Goal: Navigation & Orientation: Find specific page/section

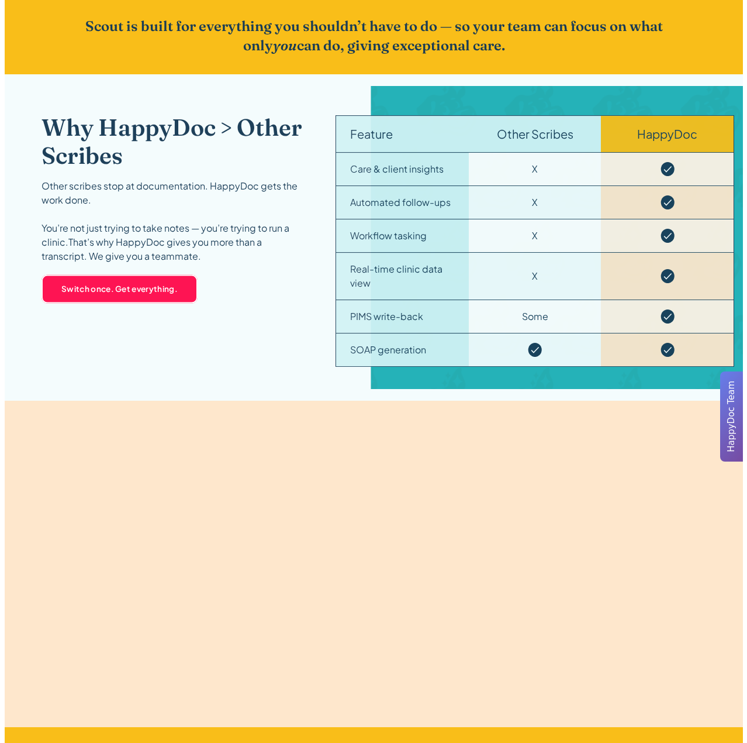
scroll to position [1872, 0]
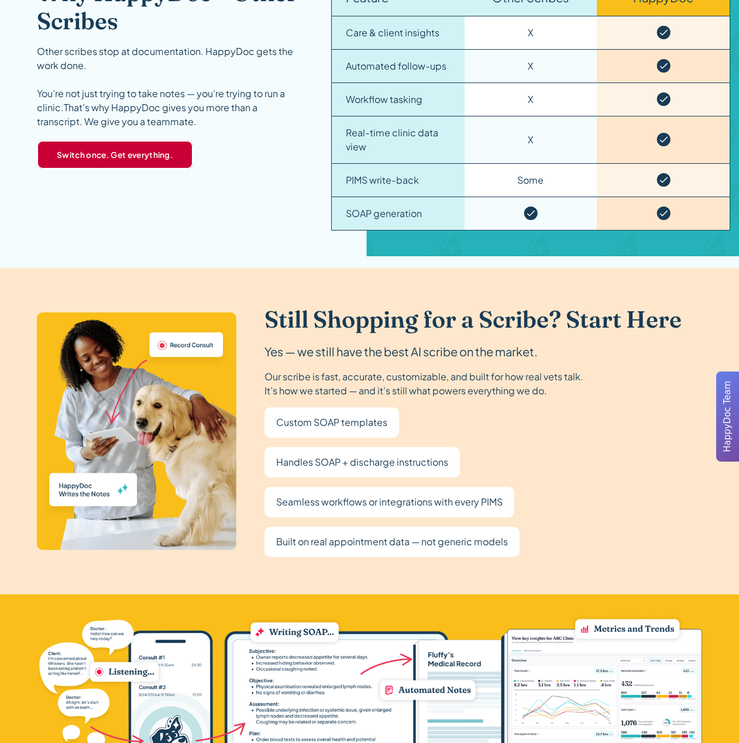
click at [147, 153] on link "Switch once. Get everything." at bounding box center [115, 154] width 156 height 28
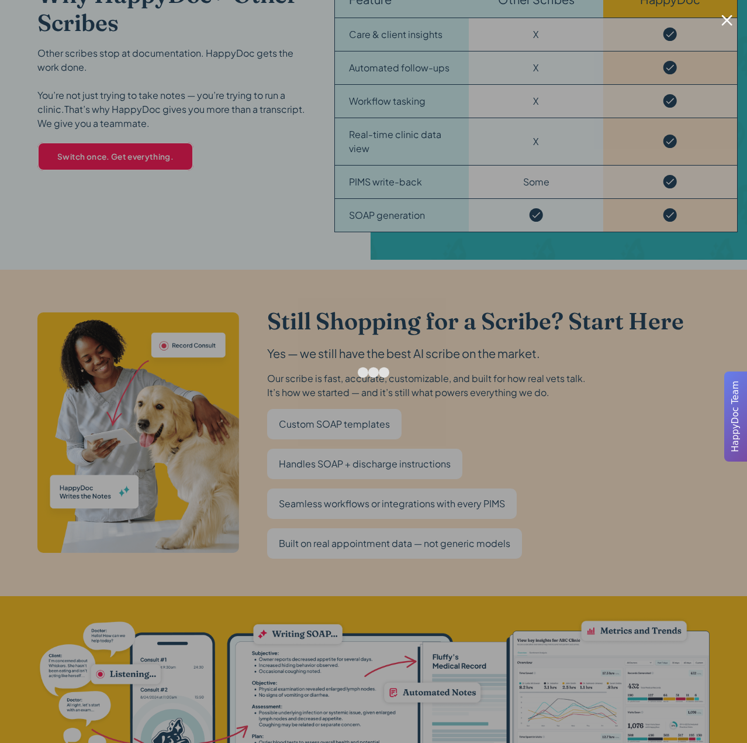
click at [729, 23] on div at bounding box center [727, 20] width 11 height 11
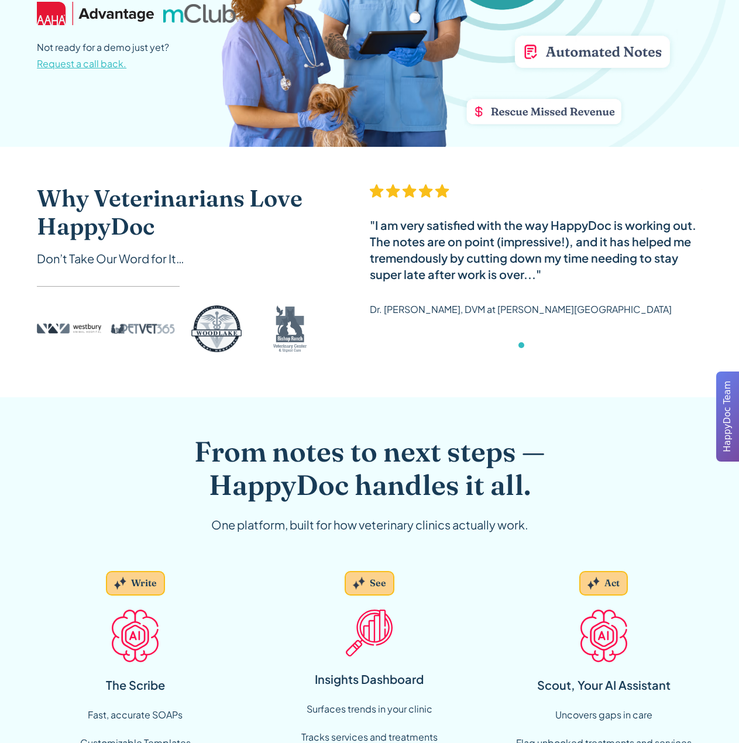
scroll to position [0, 0]
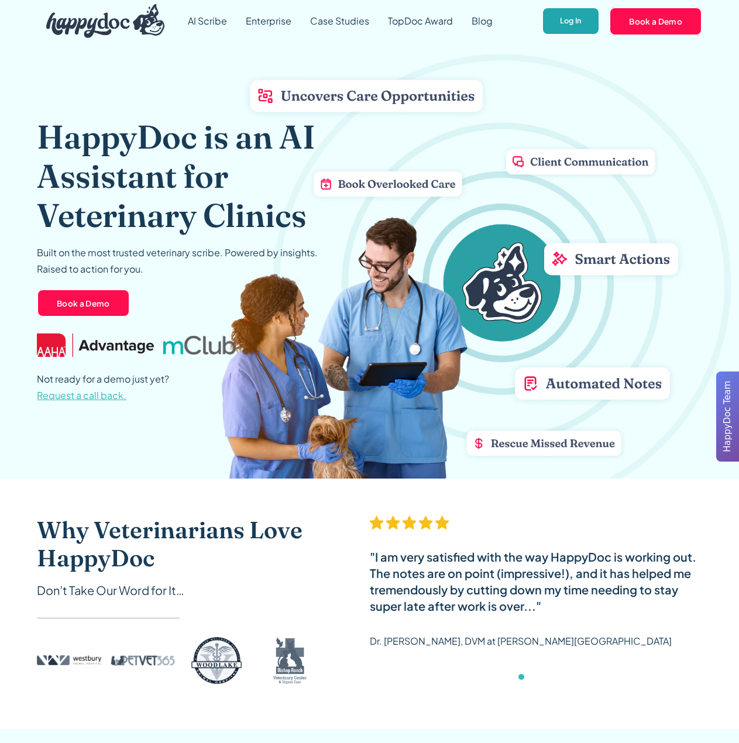
click at [557, 22] on link "Log In" at bounding box center [571, 21] width 58 height 29
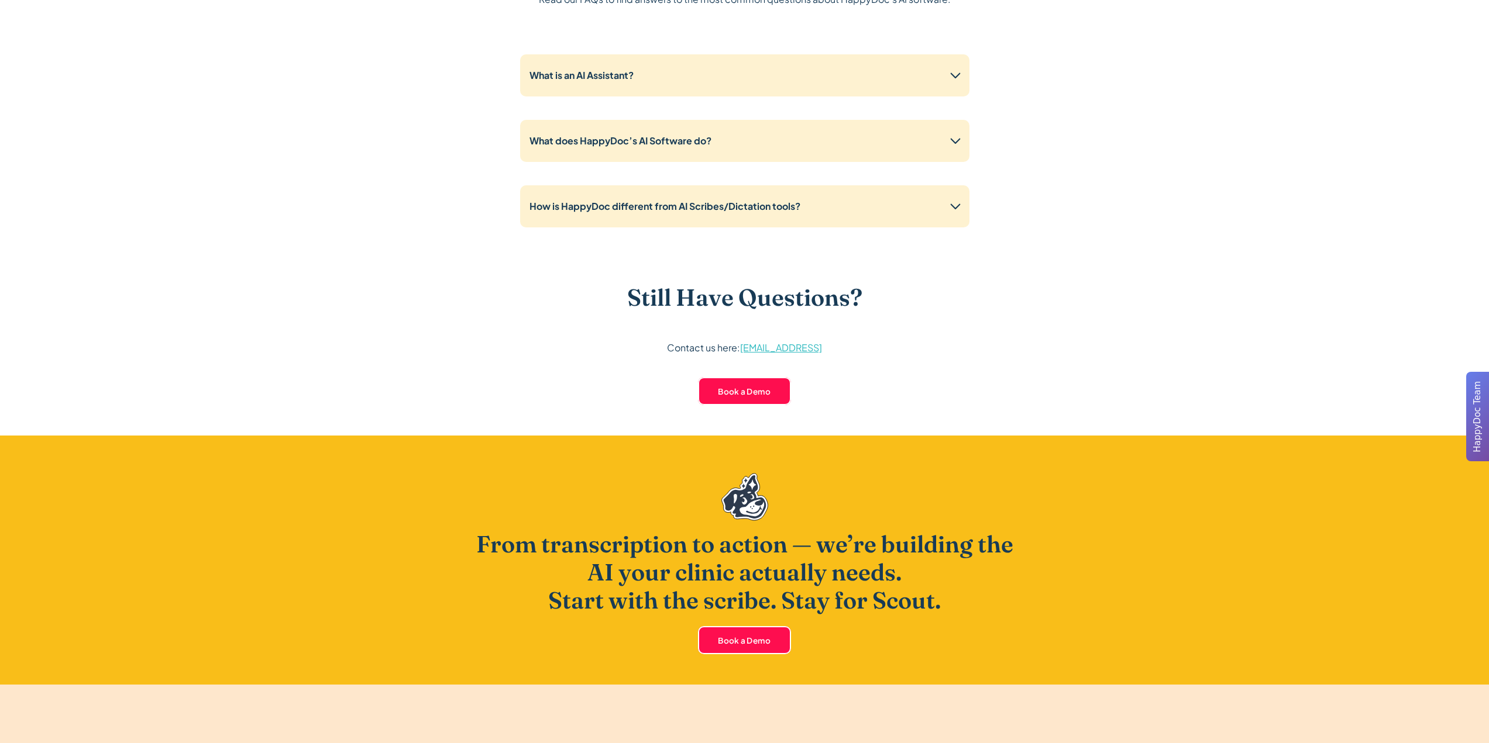
scroll to position [3041, 0]
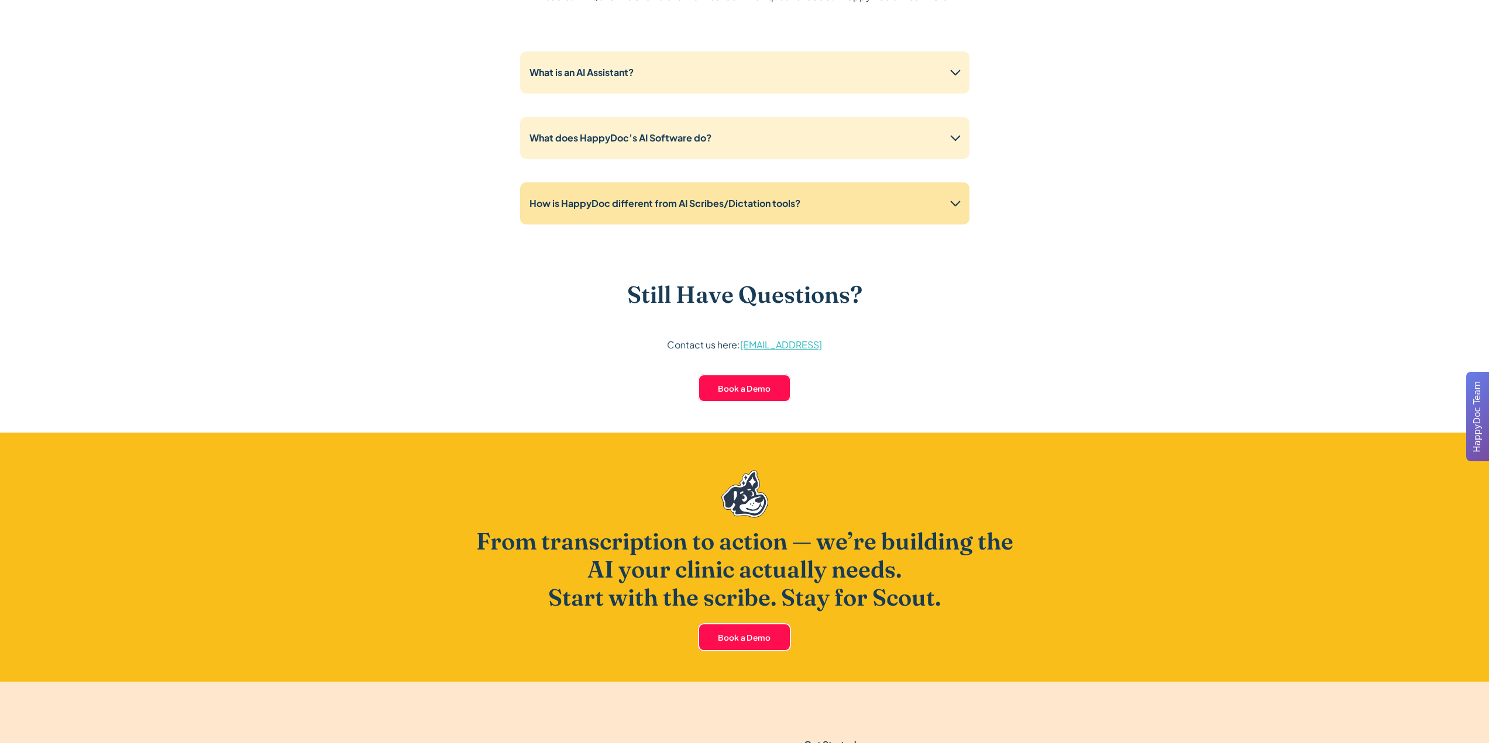
click at [747, 205] on strong "How is HappyDoc different from AI Scribes/Dictation tools?" at bounding box center [664, 203] width 271 height 12
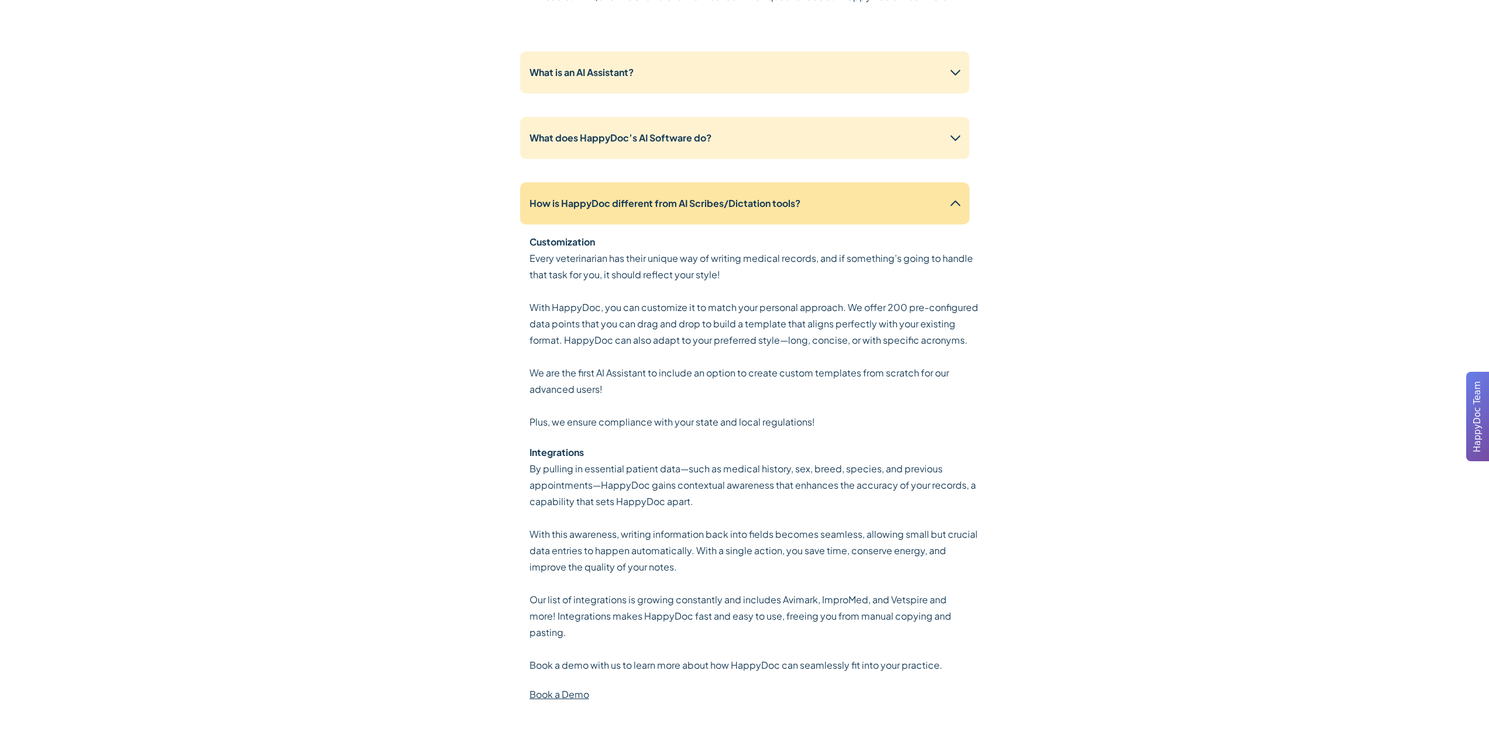
click at [751, 204] on strong "How is HappyDoc different from AI Scribes/Dictation tools?" at bounding box center [664, 203] width 271 height 12
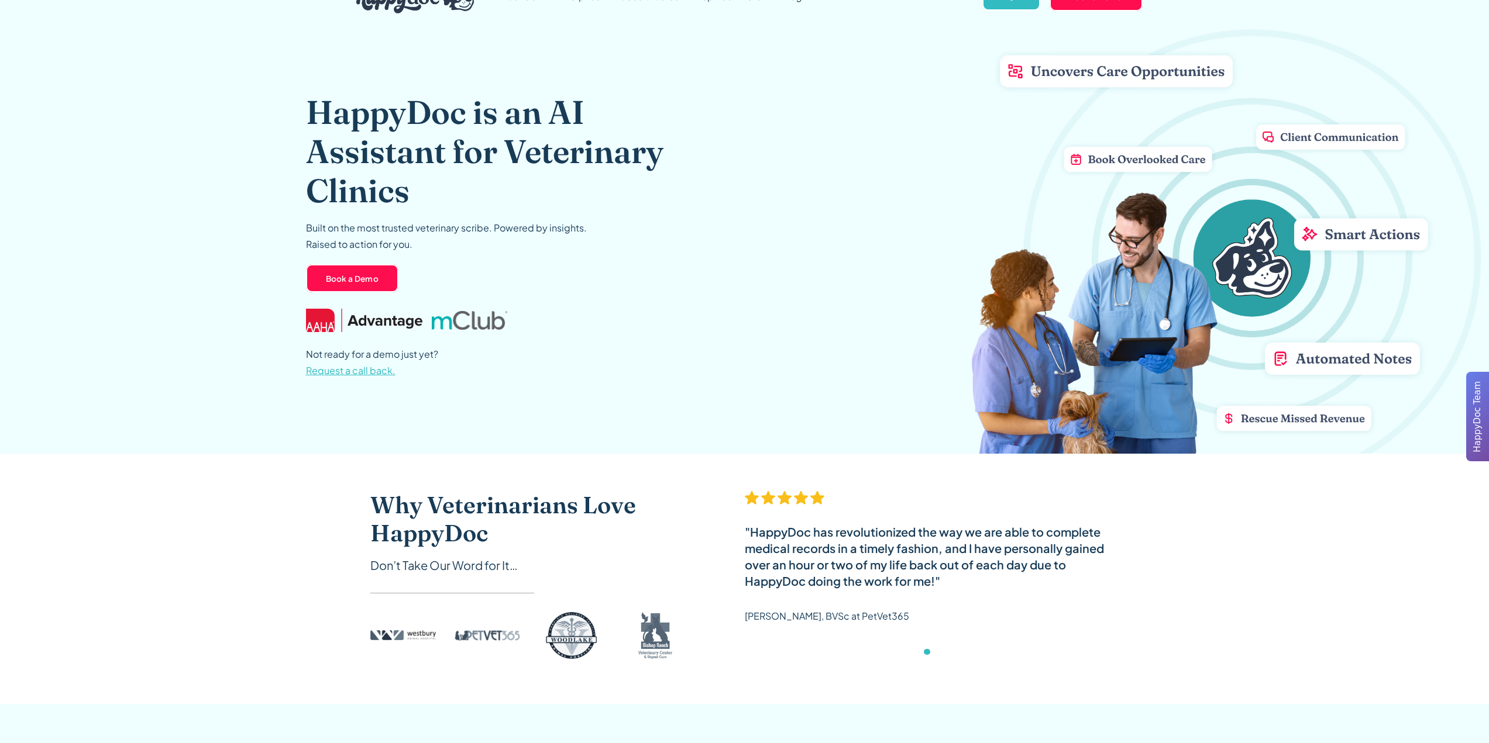
scroll to position [0, 0]
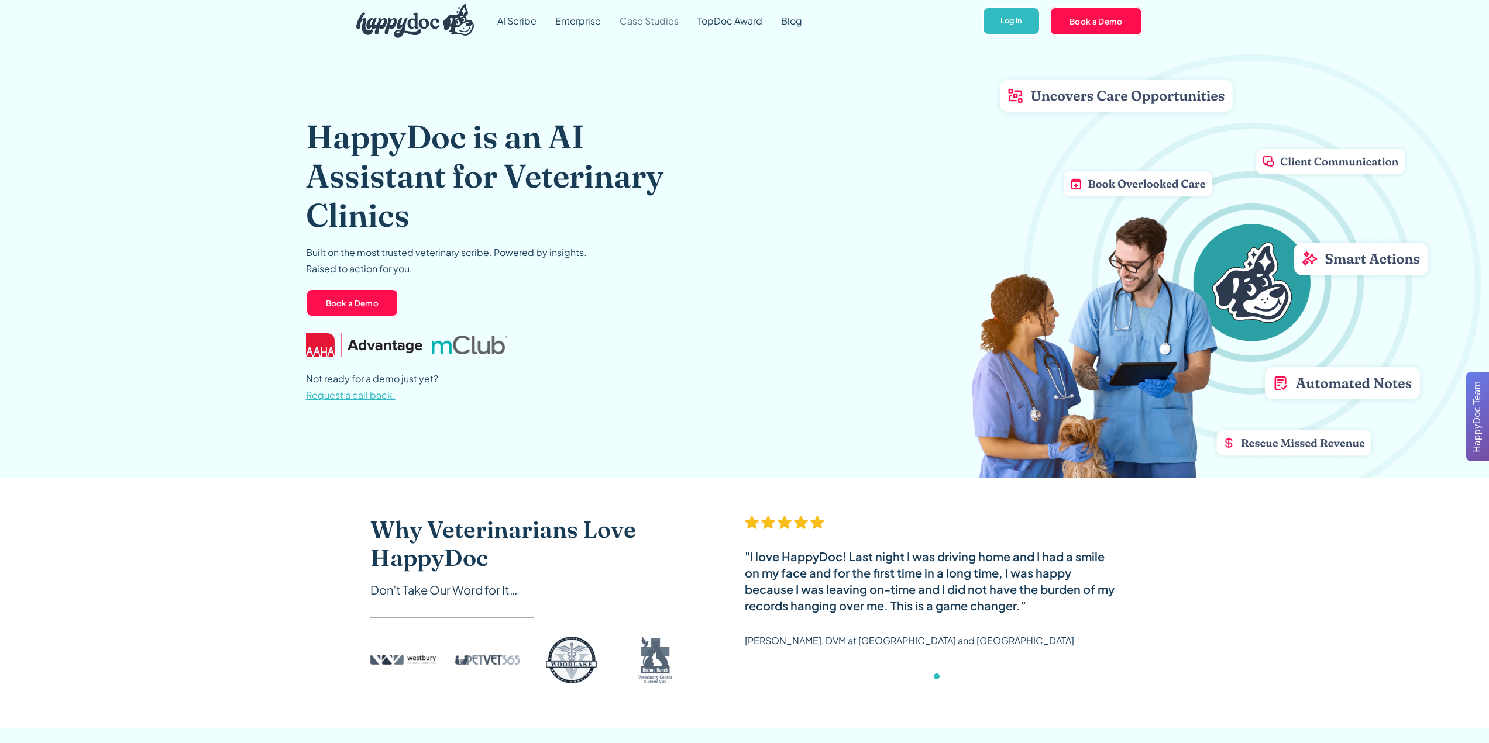
click at [655, 21] on link "Case Studies" at bounding box center [649, 21] width 78 height 42
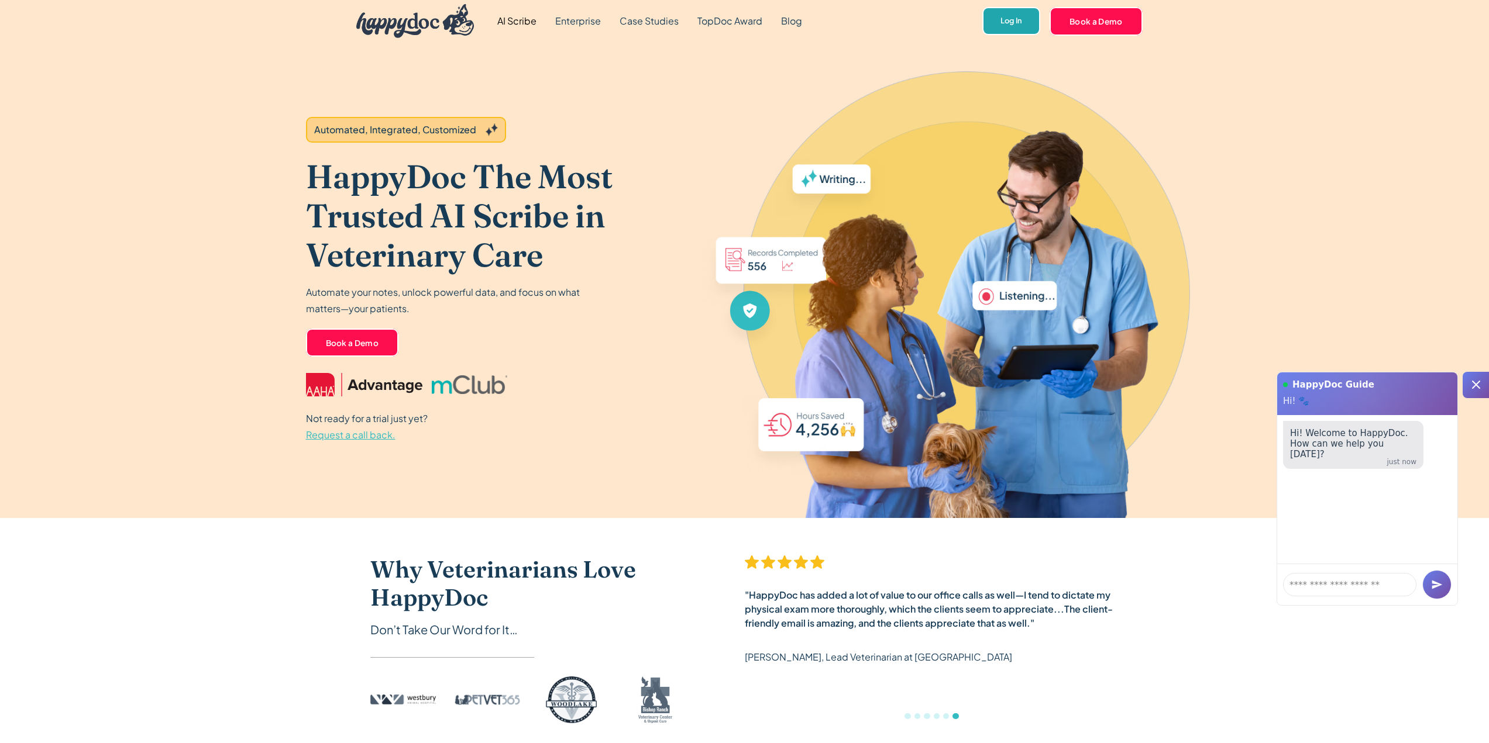
click at [1000, 26] on link "Log In" at bounding box center [1011, 21] width 58 height 29
